Goal: Information Seeking & Learning: Find specific fact

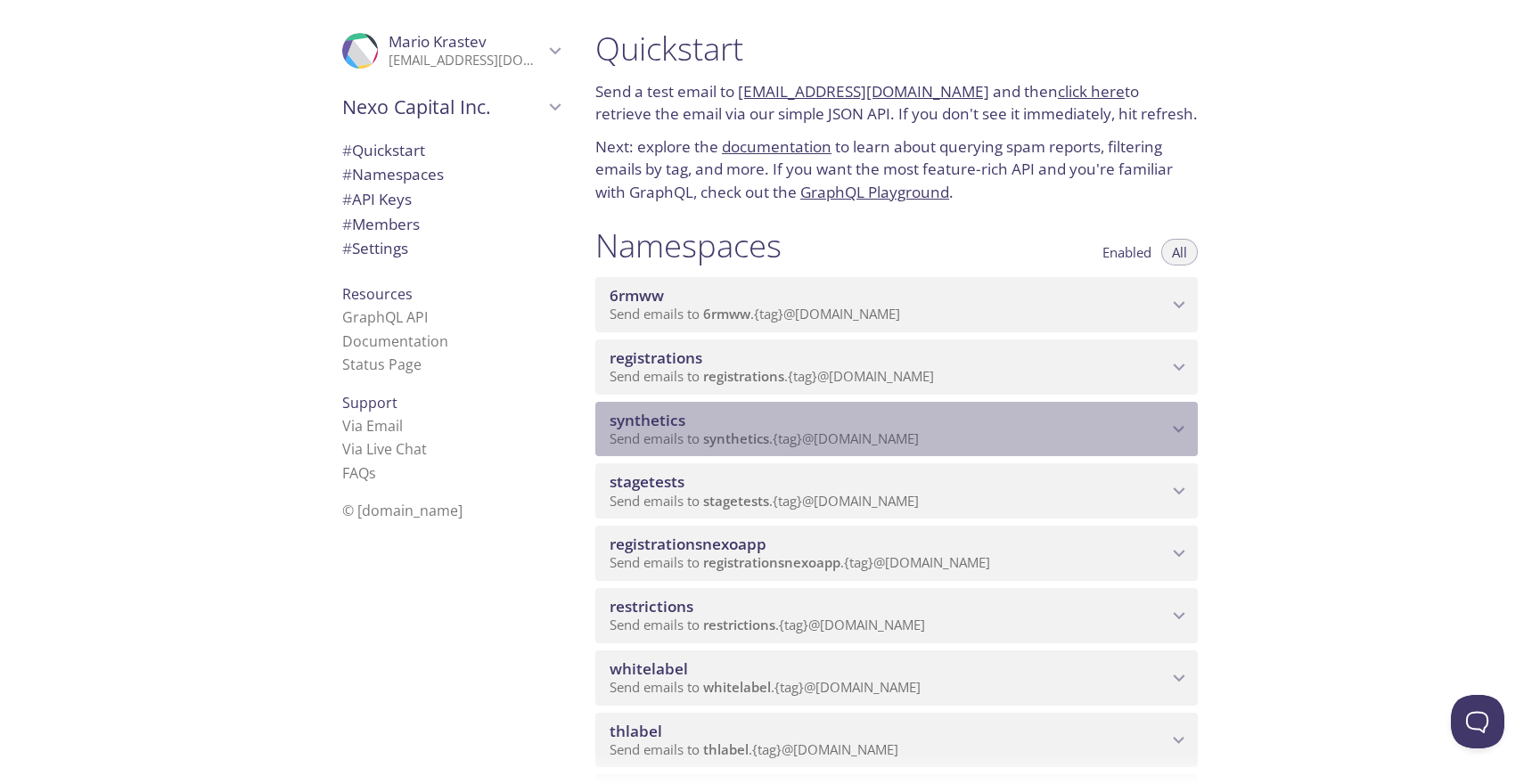
click at [729, 436] on span "synthetics" at bounding box center [736, 438] width 66 height 18
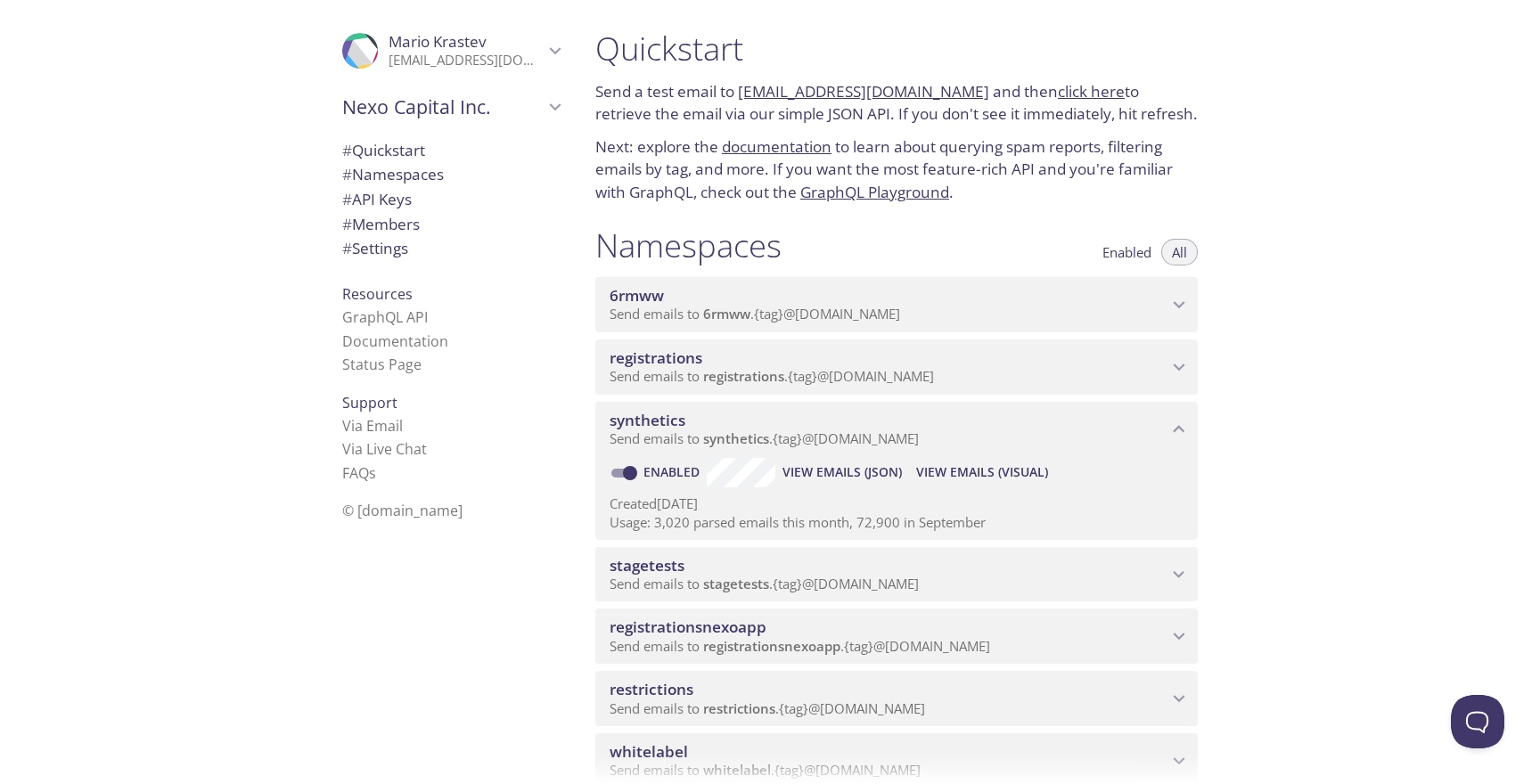
click at [987, 474] on span "View Emails (Visual)" at bounding box center [982, 471] width 132 height 21
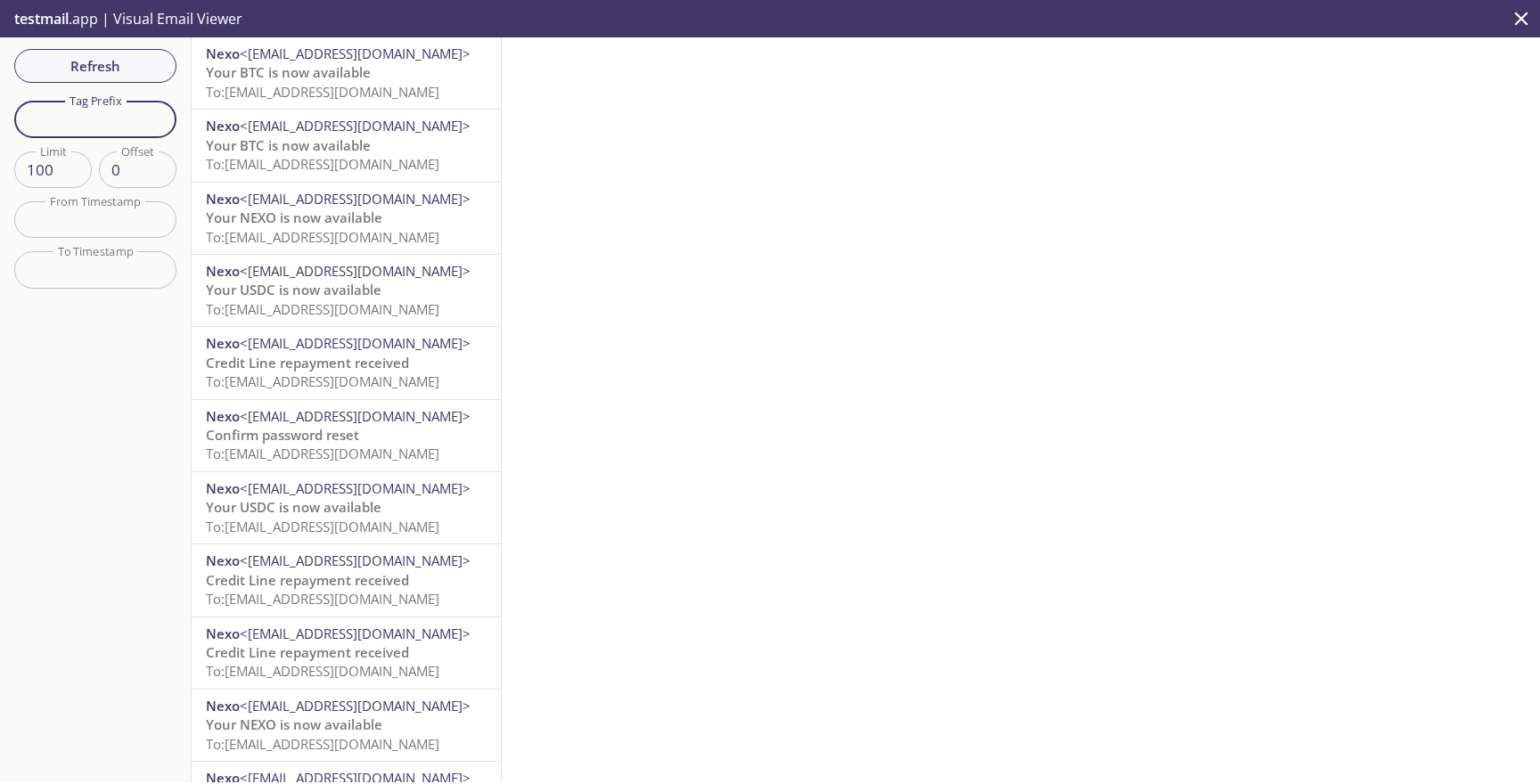
click at [109, 128] on input "text" at bounding box center [96, 119] width 162 height 36
click at [128, 77] on span "Refresh" at bounding box center [95, 66] width 134 height 23
click at [115, 105] on input "text" at bounding box center [96, 119] width 162 height 36
paste input "synthtestchangepass"
click at [116, 73] on span "Refresh" at bounding box center [95, 66] width 134 height 23
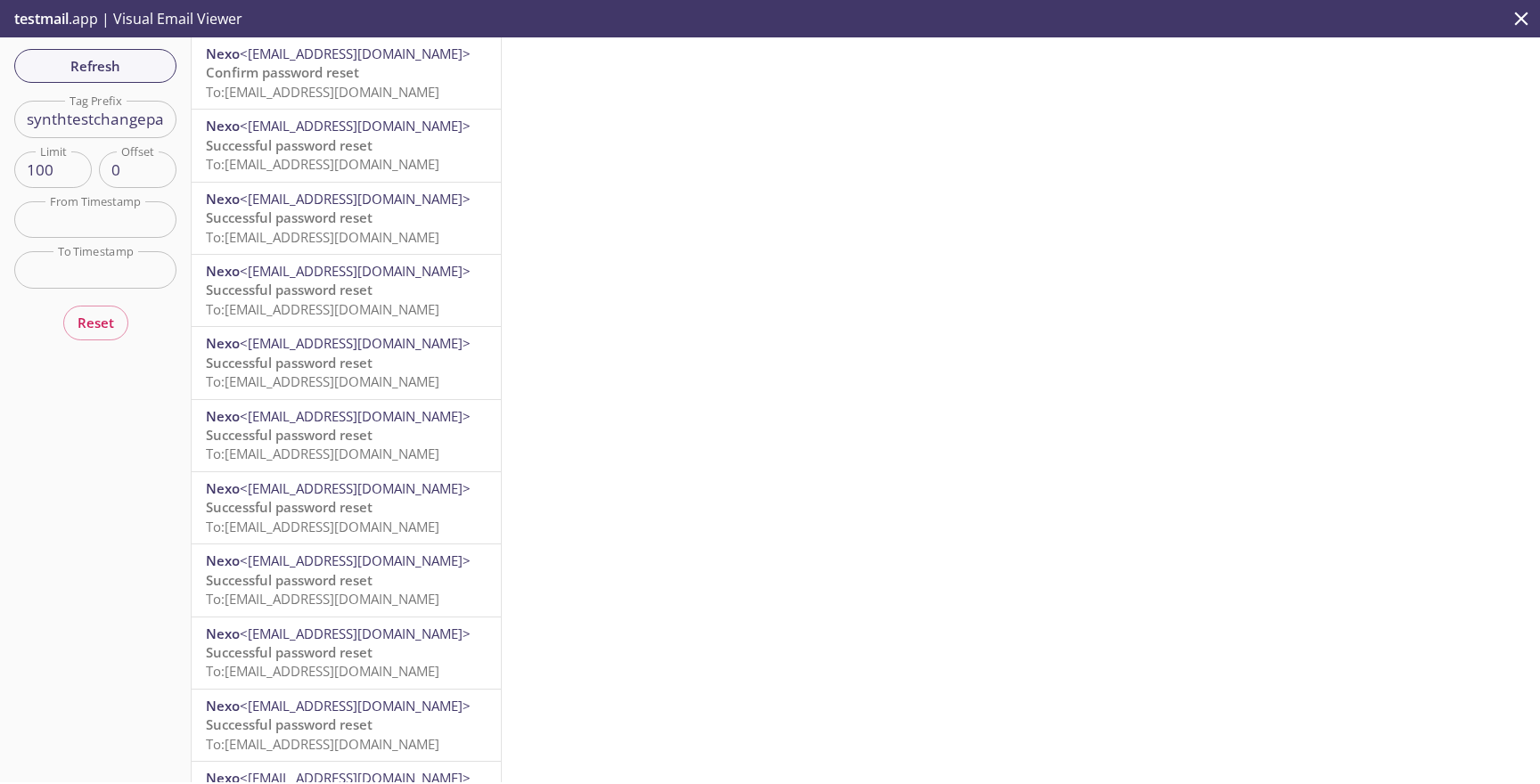
click at [150, 83] on div "Refresh Filters Tag Prefix synthtestchangepass Tag Prefix Limit 100 Limit Offse…" at bounding box center [96, 409] width 191 height 745
click at [147, 70] on span "Refresh" at bounding box center [95, 66] width 134 height 23
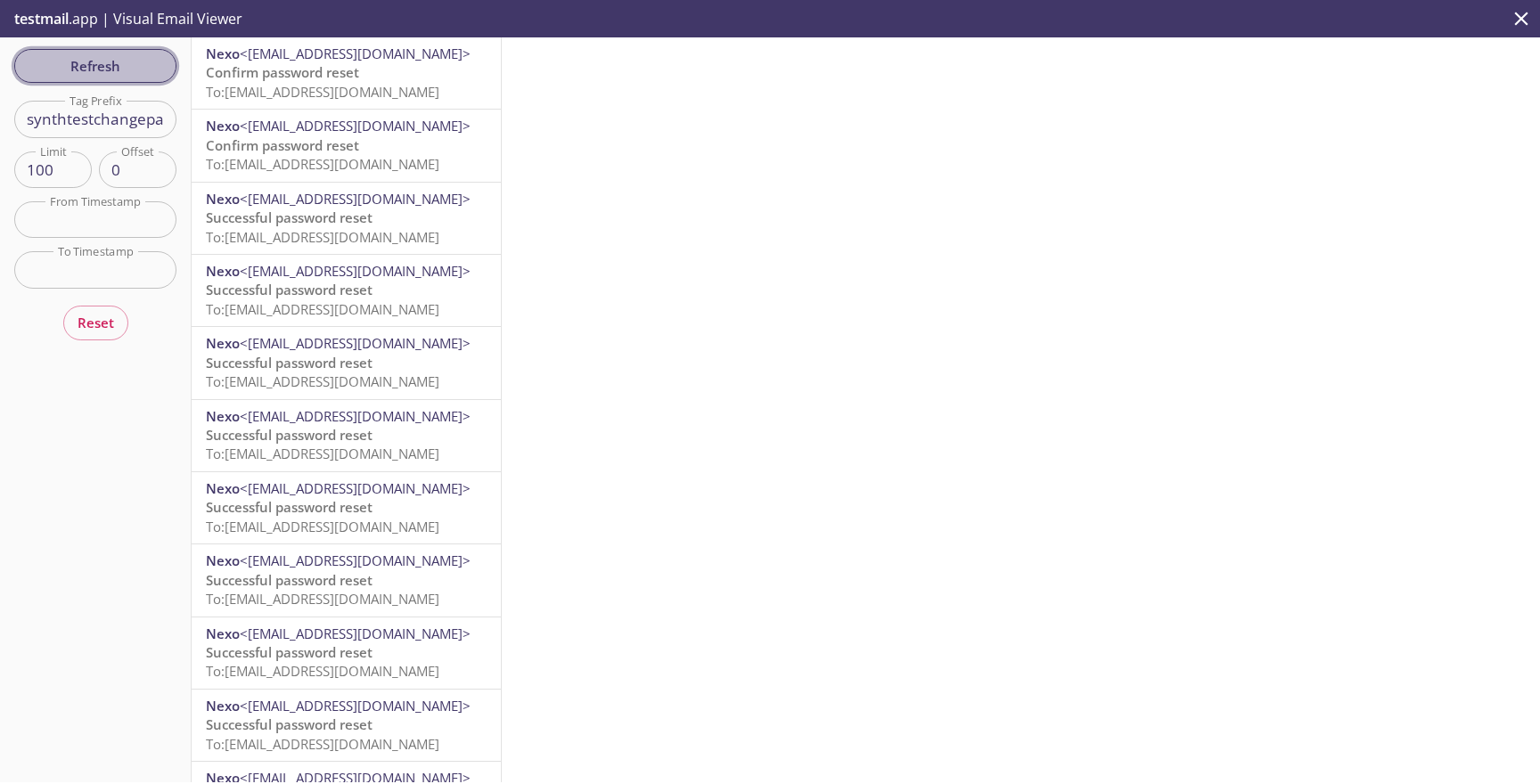
click at [92, 82] on button "Refresh" at bounding box center [96, 66] width 162 height 34
click at [351, 90] on span "To: [EMAIL_ADDRESS][DOMAIN_NAME]" at bounding box center [323, 92] width 233 height 18
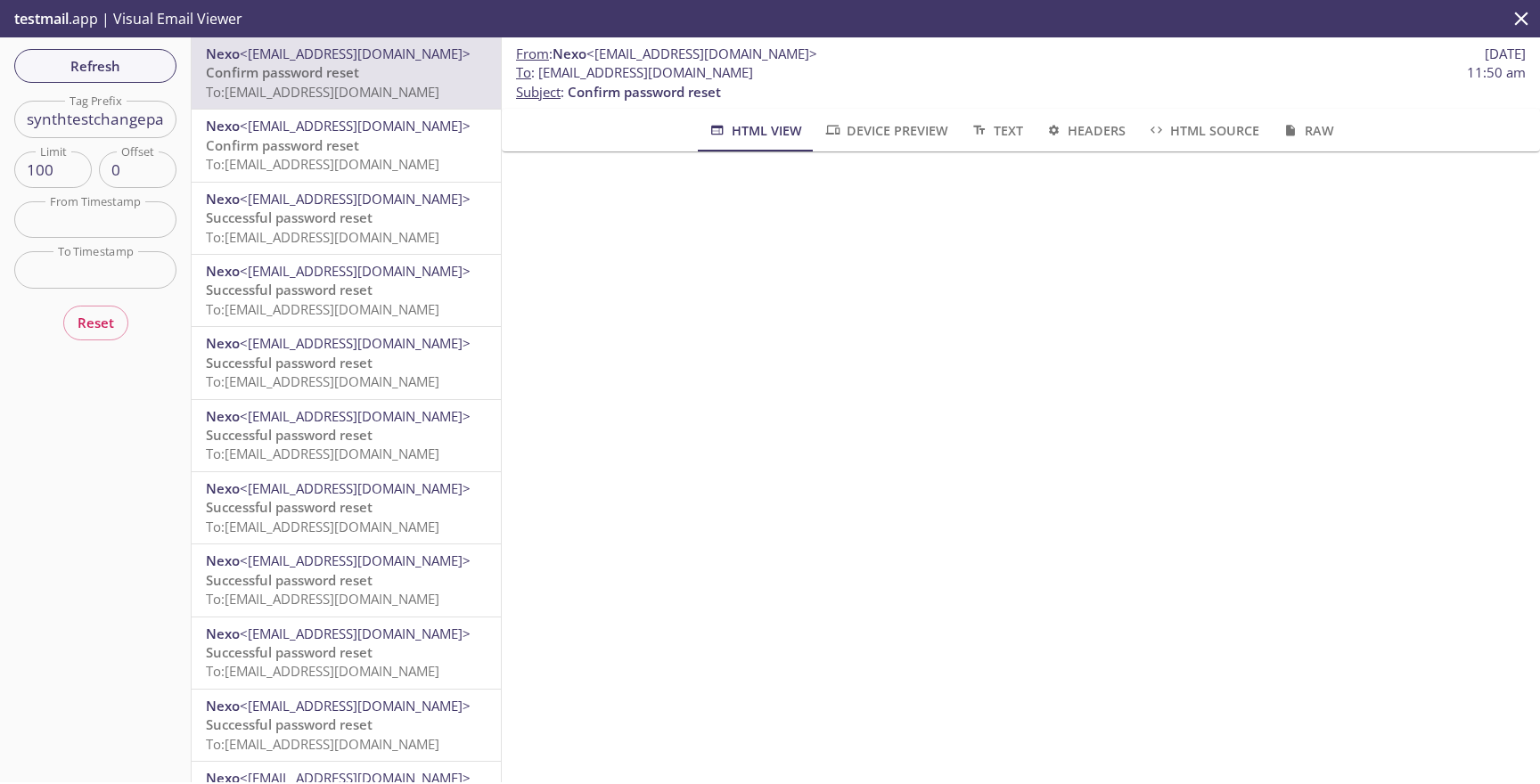
drag, startPoint x: 866, startPoint y: 74, endPoint x: 538, endPoint y: 73, distance: 328.0
click at [538, 73] on span "To : [EMAIL_ADDRESS][DOMAIN_NAME] 11:50 am" at bounding box center [1021, 72] width 1010 height 19
copy span "[EMAIL_ADDRESS][DOMAIN_NAME]"
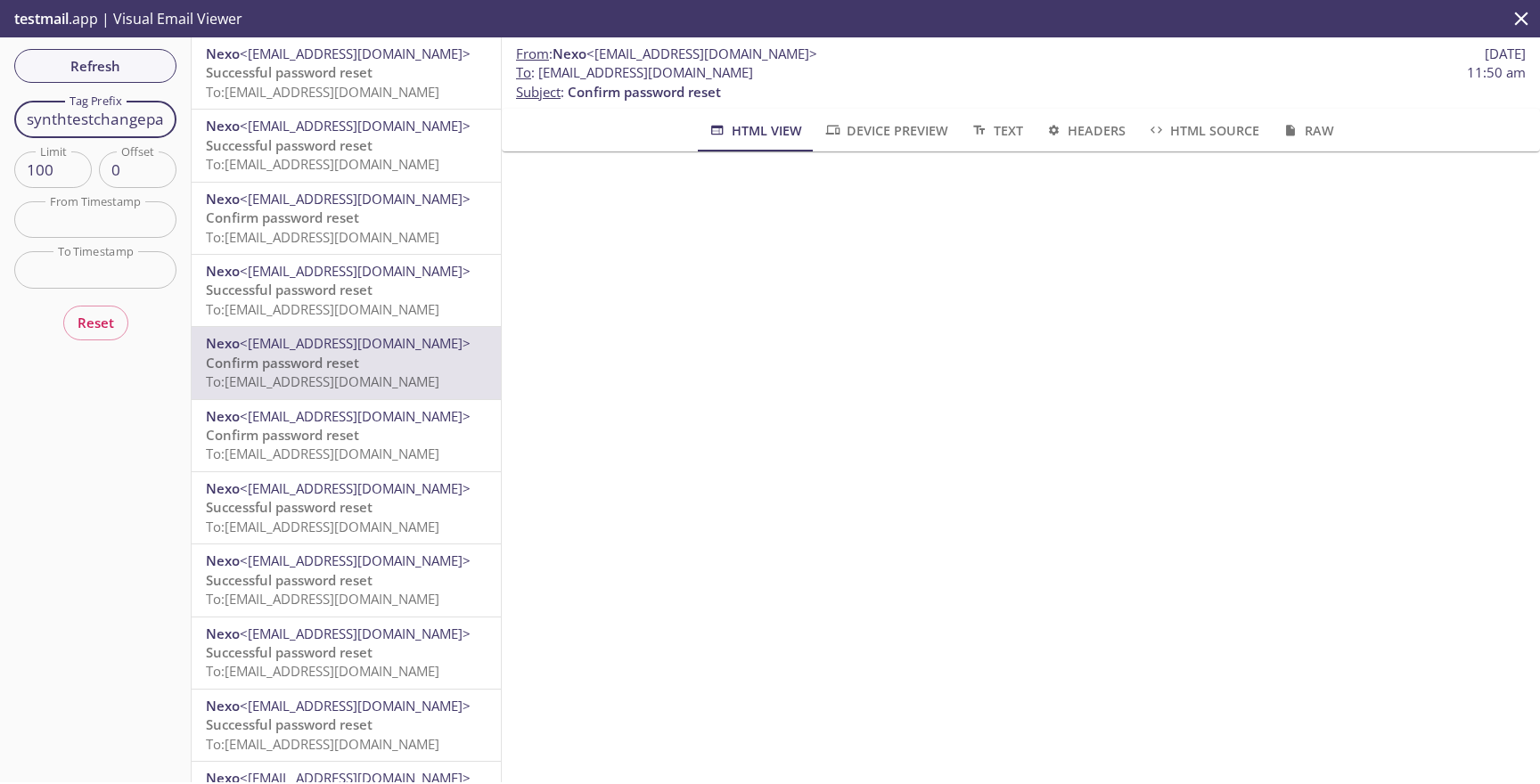
click at [137, 126] on input "synthtestchangepass" at bounding box center [96, 119] width 162 height 36
paste input "mfaloginprod"
type input "mfaloginprod"
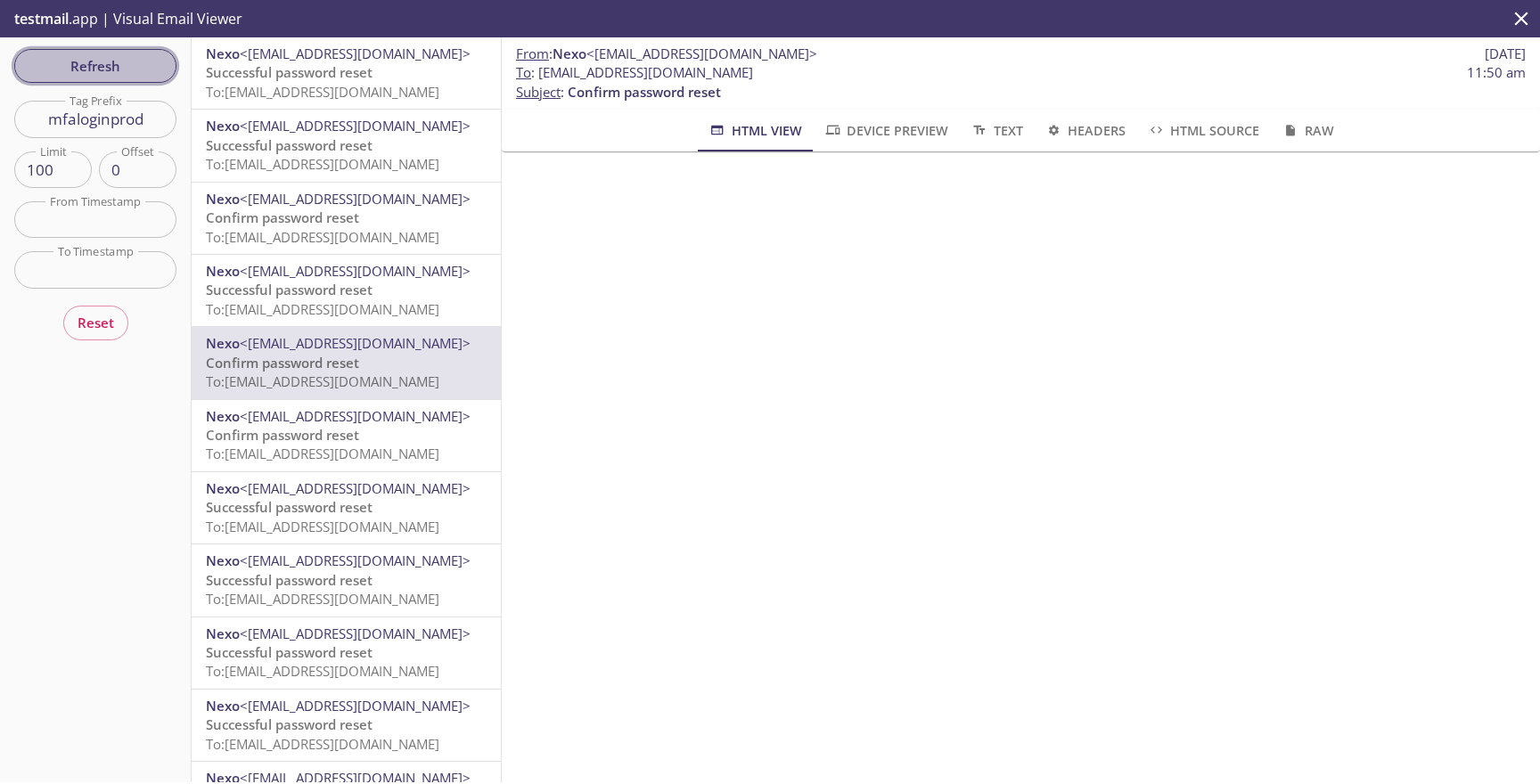
click at [137, 69] on span "Refresh" at bounding box center [95, 66] width 134 height 23
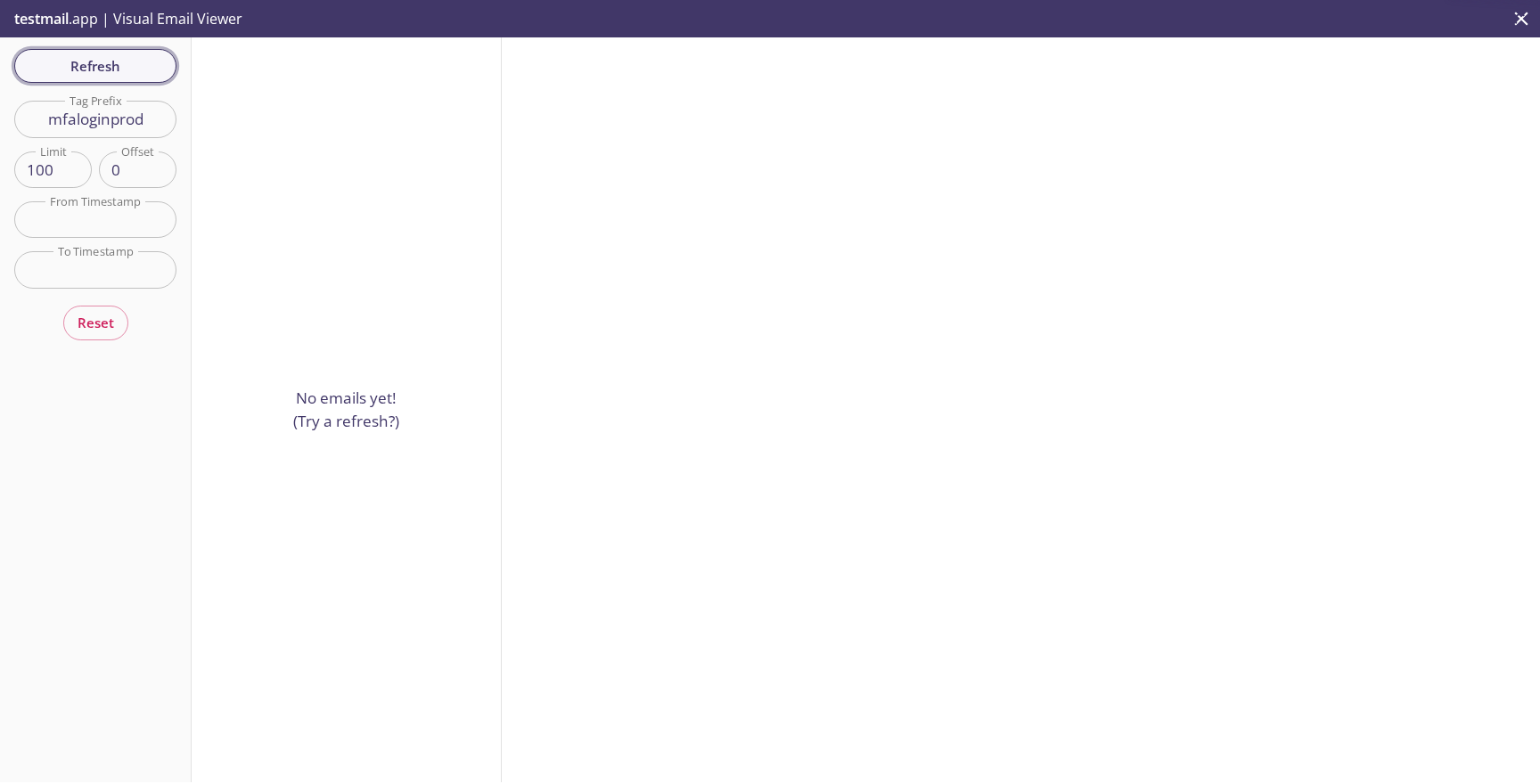
click at [140, 67] on span "Refresh" at bounding box center [95, 66] width 134 height 23
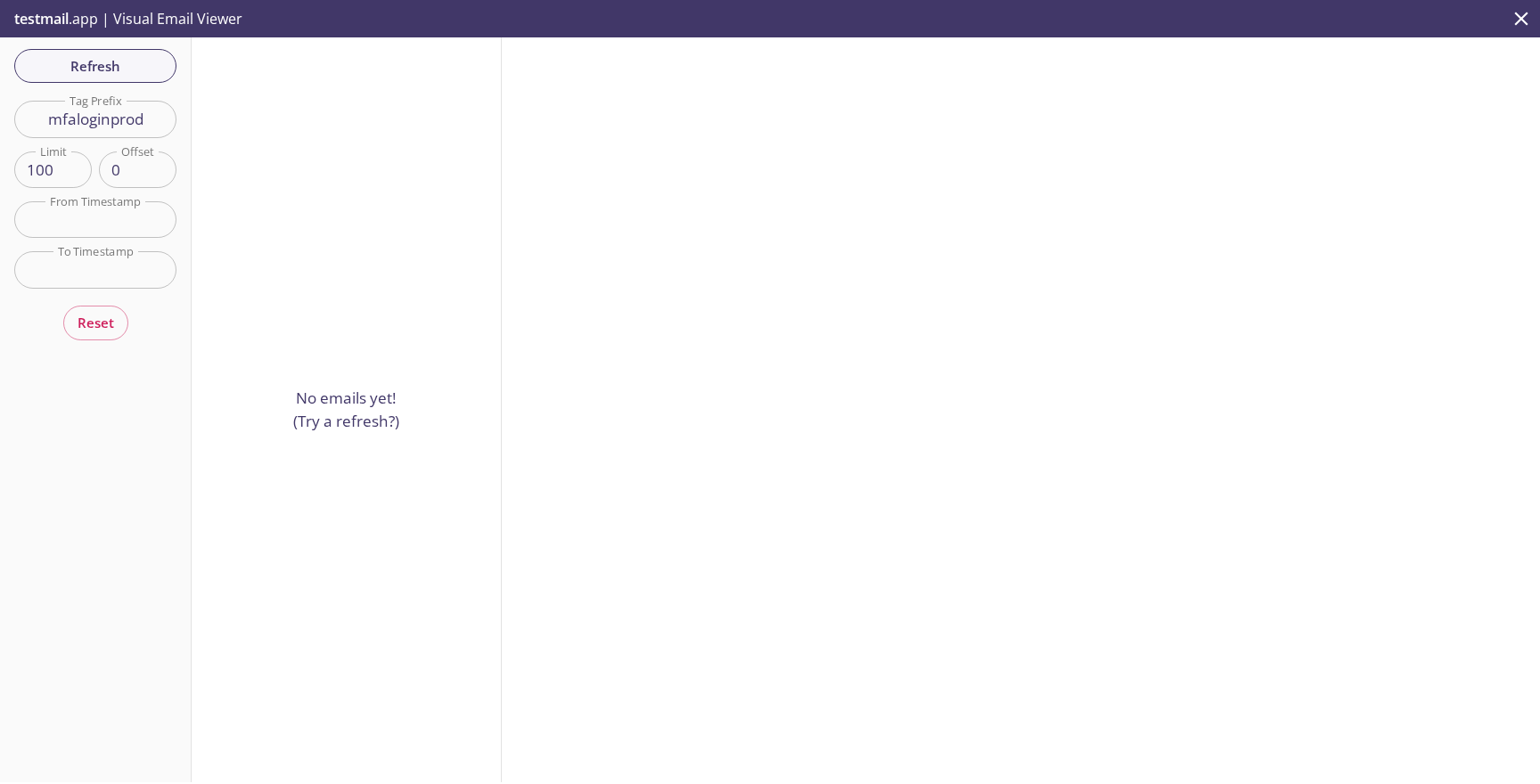
click at [163, 101] on input "mfaloginprod" at bounding box center [96, 119] width 162 height 36
click at [146, 79] on button "Refresh" at bounding box center [96, 66] width 162 height 34
click at [260, 60] on span "<[EMAIL_ADDRESS][DOMAIN_NAME]>" at bounding box center [355, 54] width 231 height 18
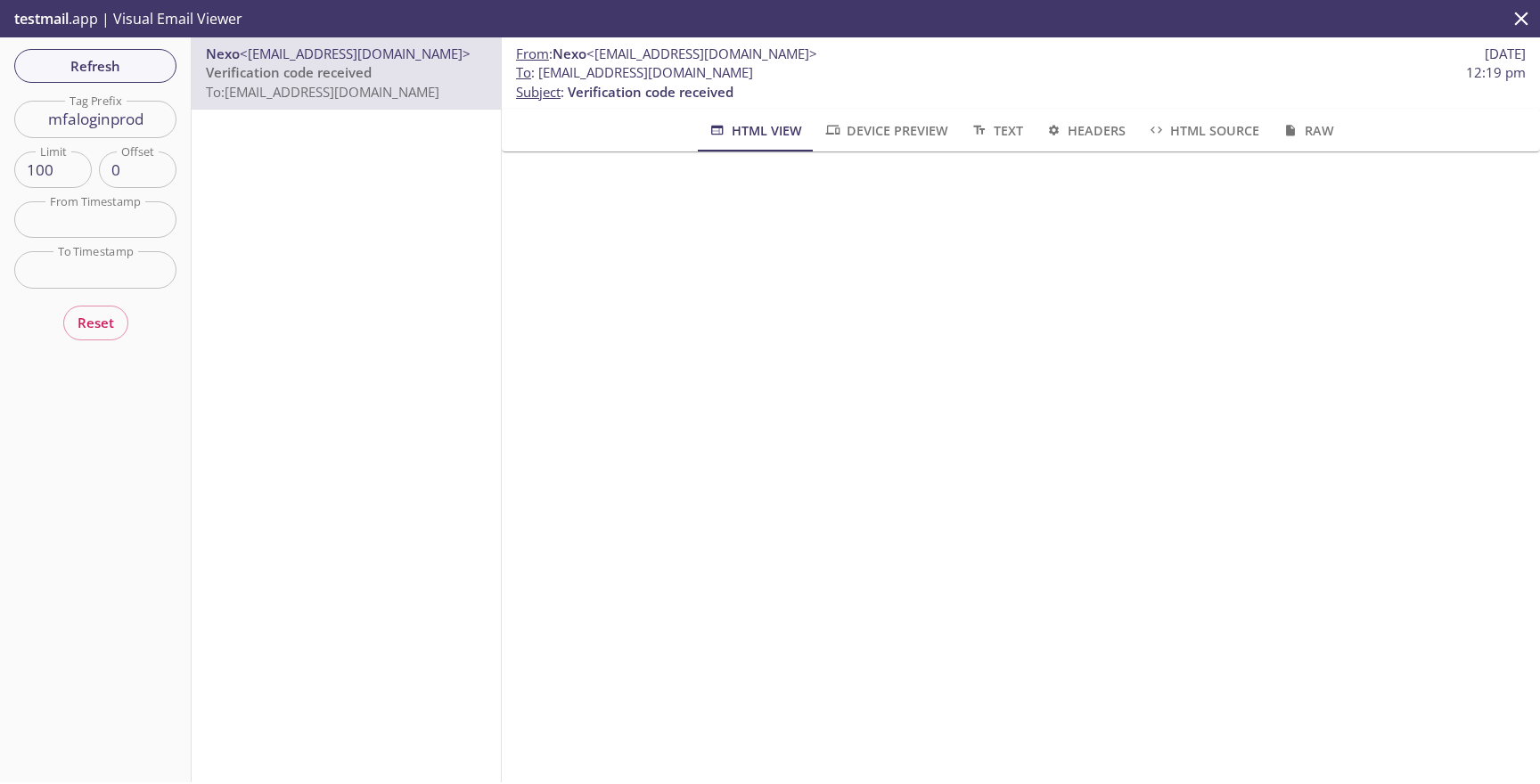
drag, startPoint x: 820, startPoint y: 71, endPoint x: 539, endPoint y: 71, distance: 281.0
click at [539, 71] on span "To : [EMAIL_ADDRESS][DOMAIN_NAME] 12:19 pm" at bounding box center [1021, 72] width 1010 height 19
copy span "[EMAIL_ADDRESS][DOMAIN_NAME]"
